Goal: Ask a question

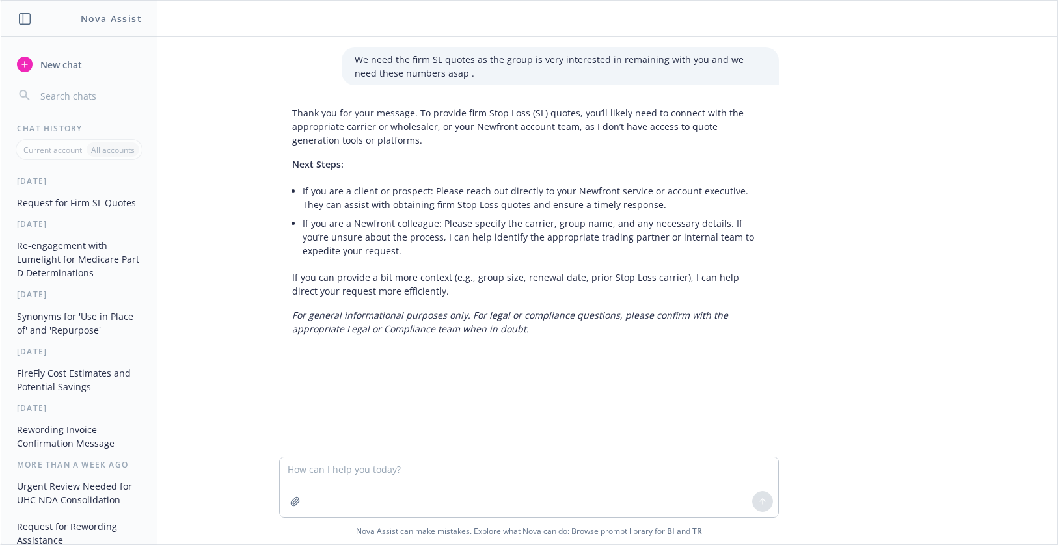
click at [313, 470] on textarea at bounding box center [529, 487] width 498 height 60
type textarea "s"
type textarea "ca sb729"
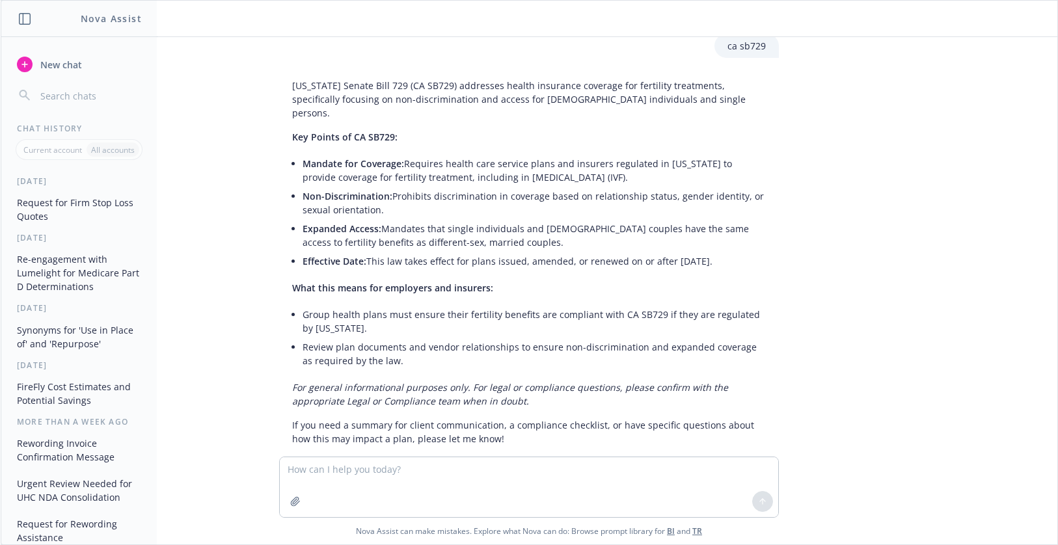
scroll to position [334, 0]
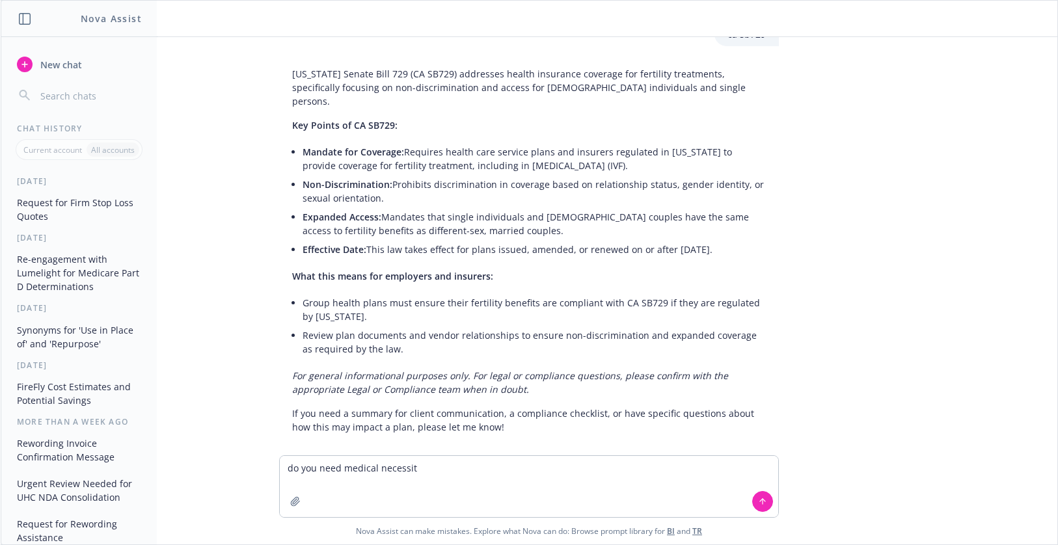
type textarea "do you need medical necessity"
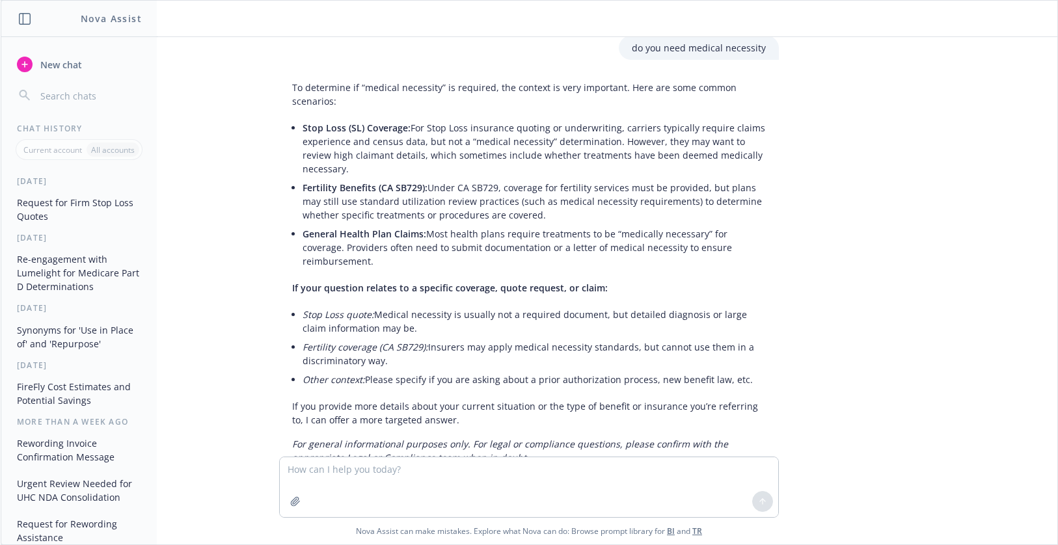
scroll to position [756, 0]
